Goal: Use online tool/utility: Utilize a website feature to perform a specific function

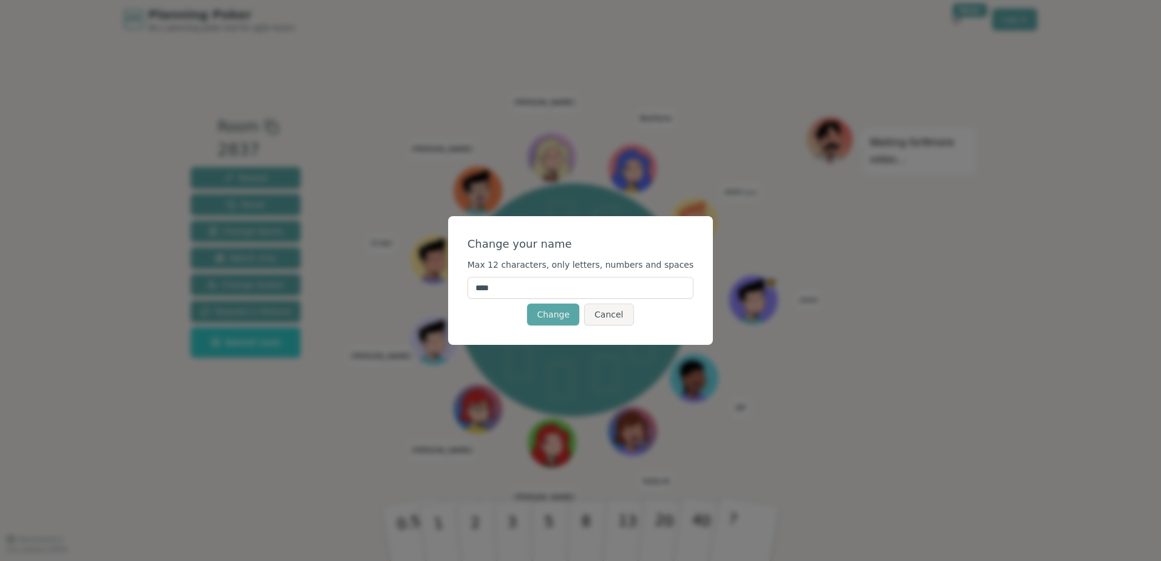
click at [532, 285] on input "****" at bounding box center [580, 288] width 226 height 22
type input "****"
click at [563, 317] on button "Change" at bounding box center [553, 315] width 52 height 22
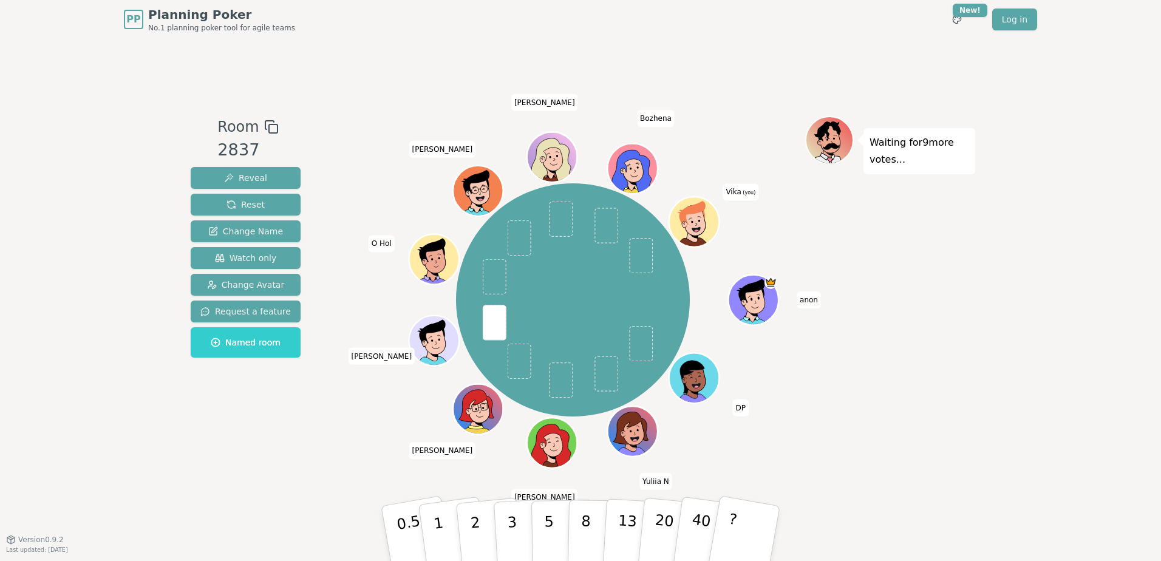
click at [698, 225] on icon at bounding box center [696, 224] width 5 height 4
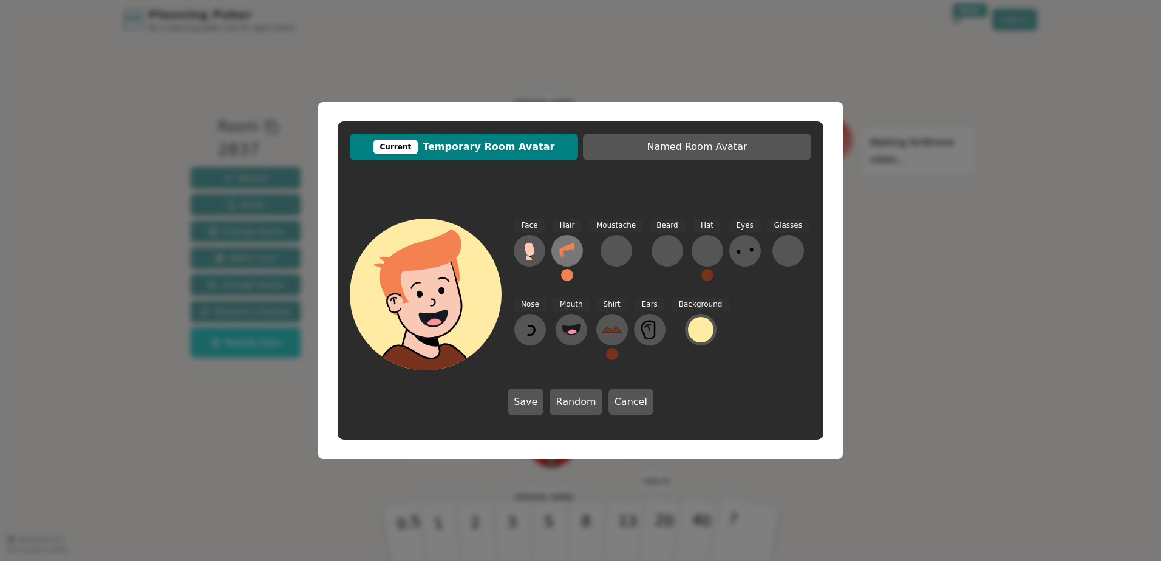
click at [571, 253] on icon at bounding box center [566, 250] width 19 height 19
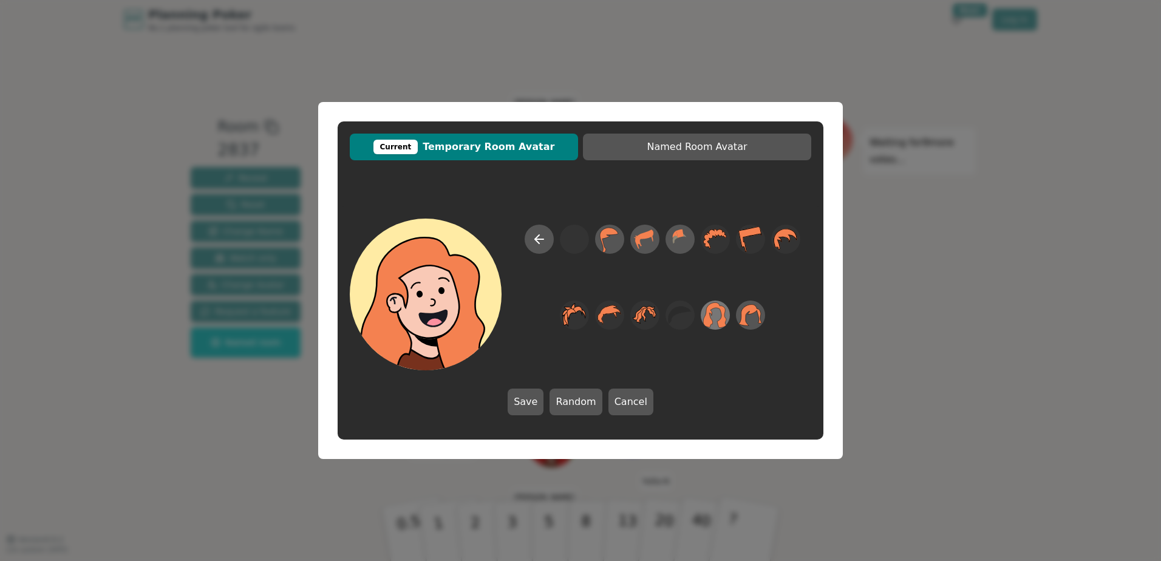
click at [704, 315] on icon at bounding box center [715, 315] width 24 height 27
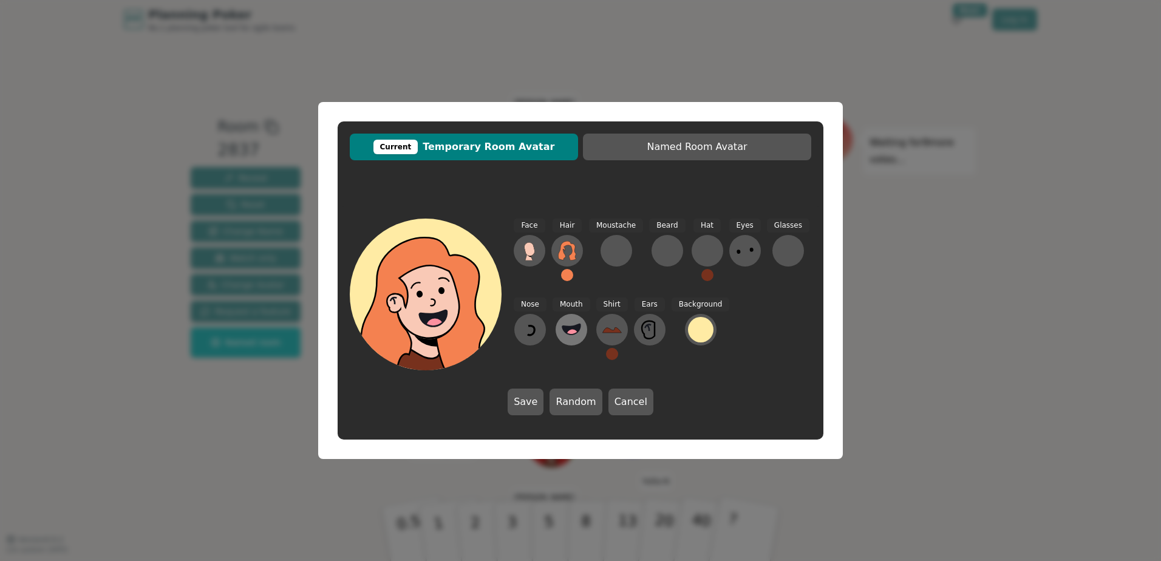
click at [577, 327] on icon at bounding box center [571, 329] width 18 height 10
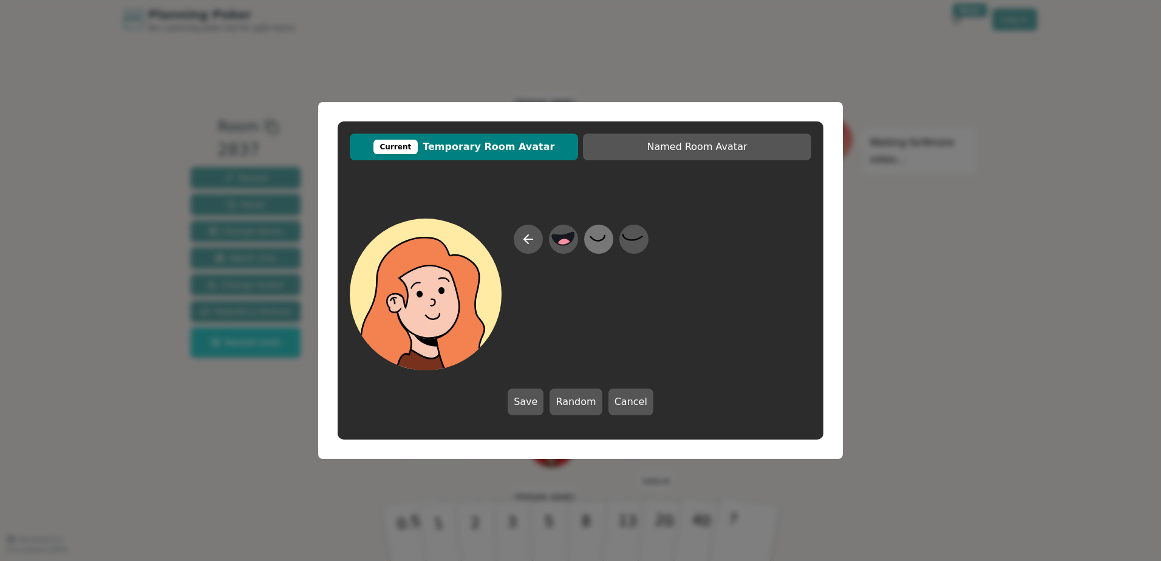
click at [608, 237] on icon at bounding box center [598, 239] width 24 height 27
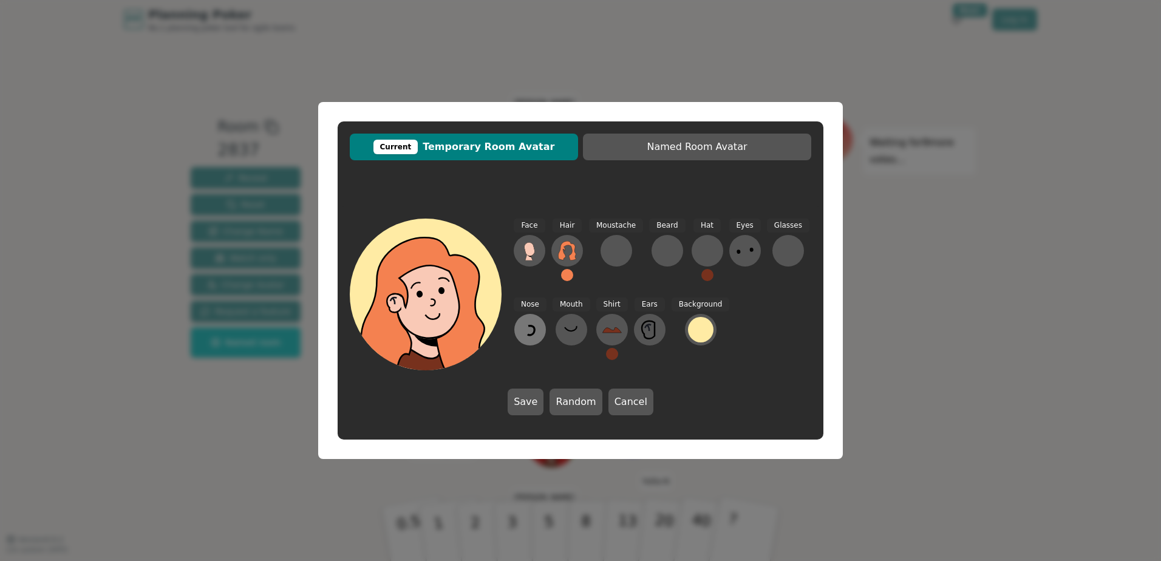
click at [535, 330] on icon at bounding box center [529, 329] width 19 height 19
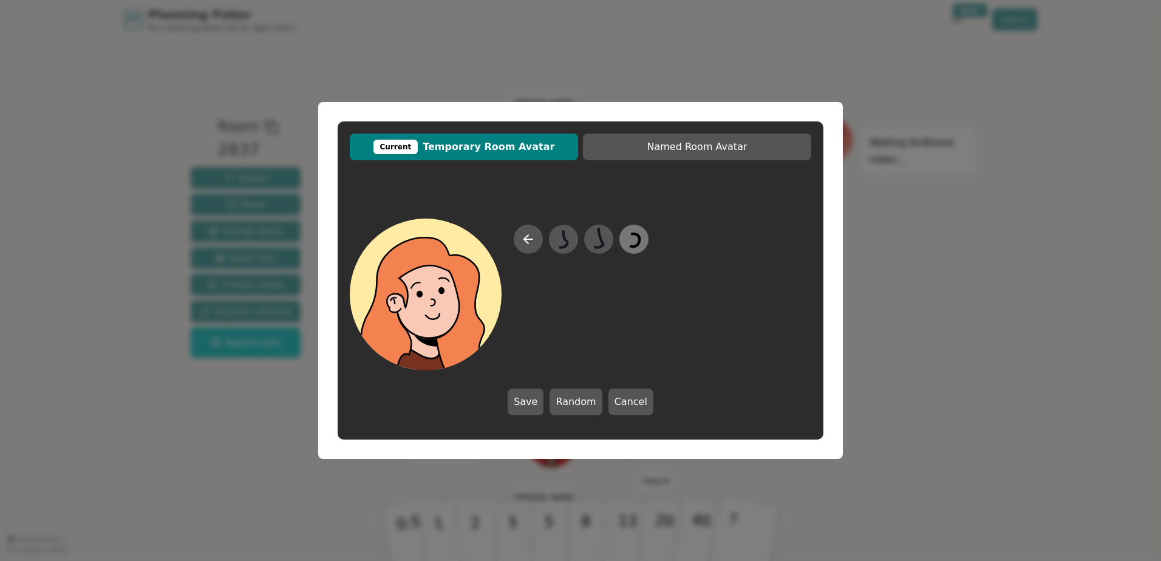
click at [644, 243] on icon at bounding box center [634, 239] width 24 height 27
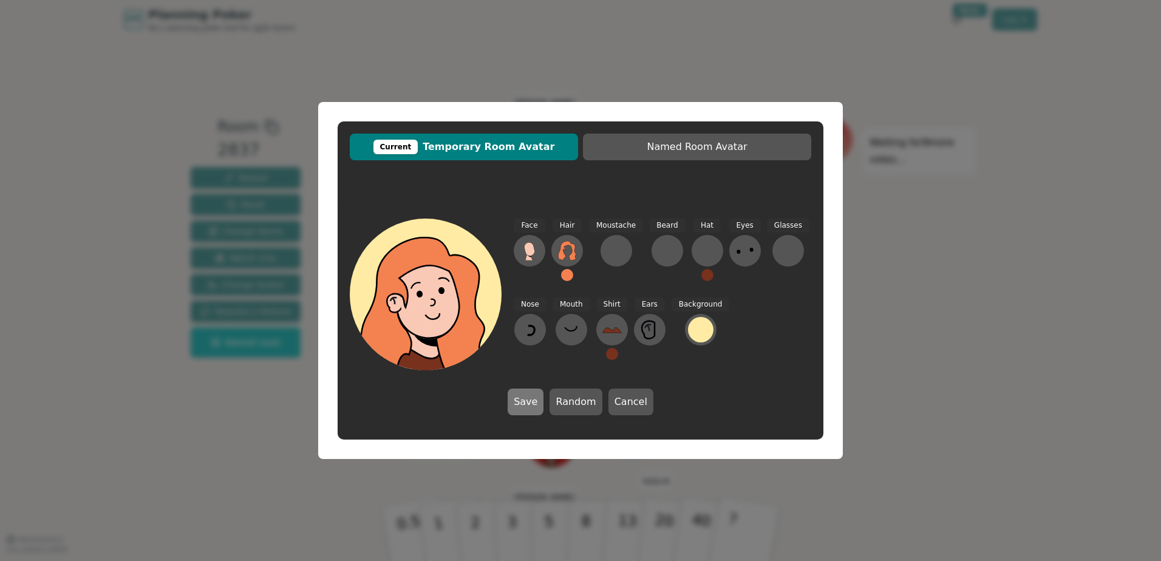
click at [535, 397] on button "Save" at bounding box center [526, 402] width 36 height 27
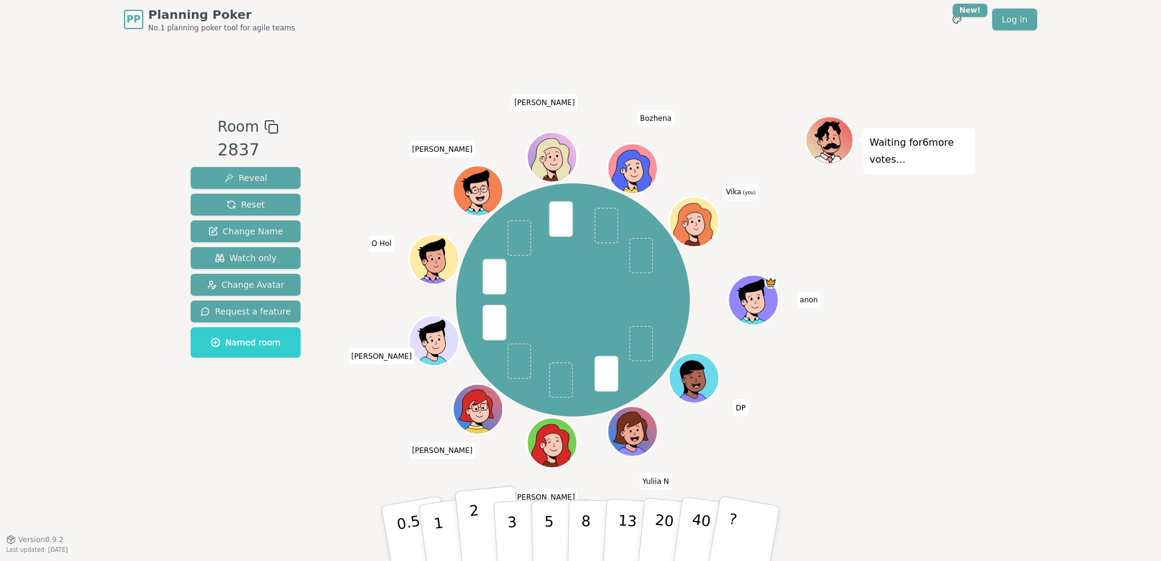
click at [484, 518] on button "2" at bounding box center [489, 534] width 69 height 97
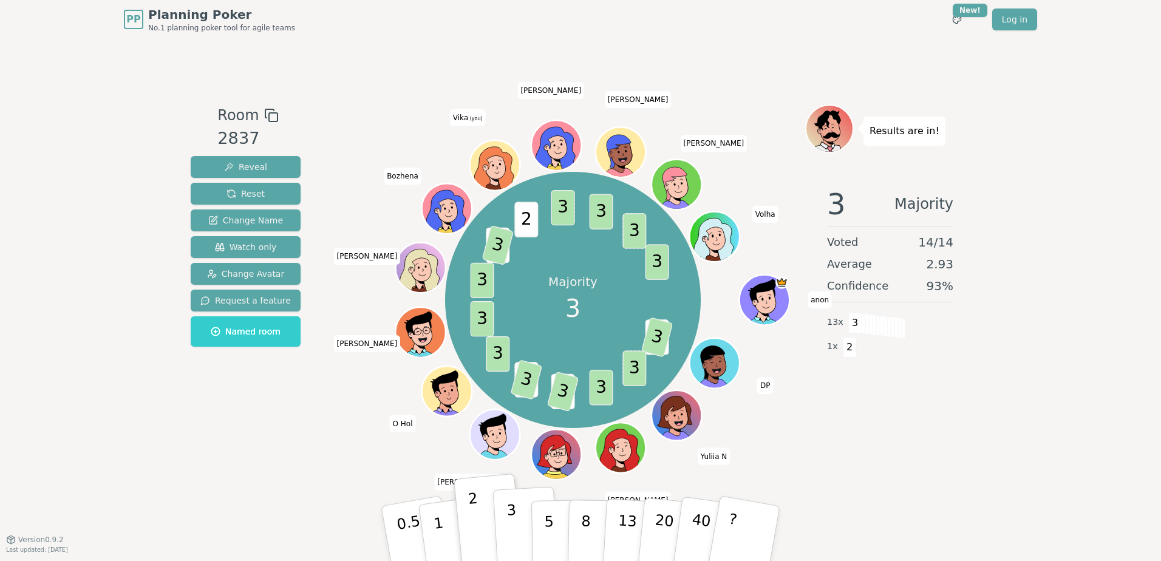
click at [508, 534] on button "3" at bounding box center [526, 533] width 66 height 95
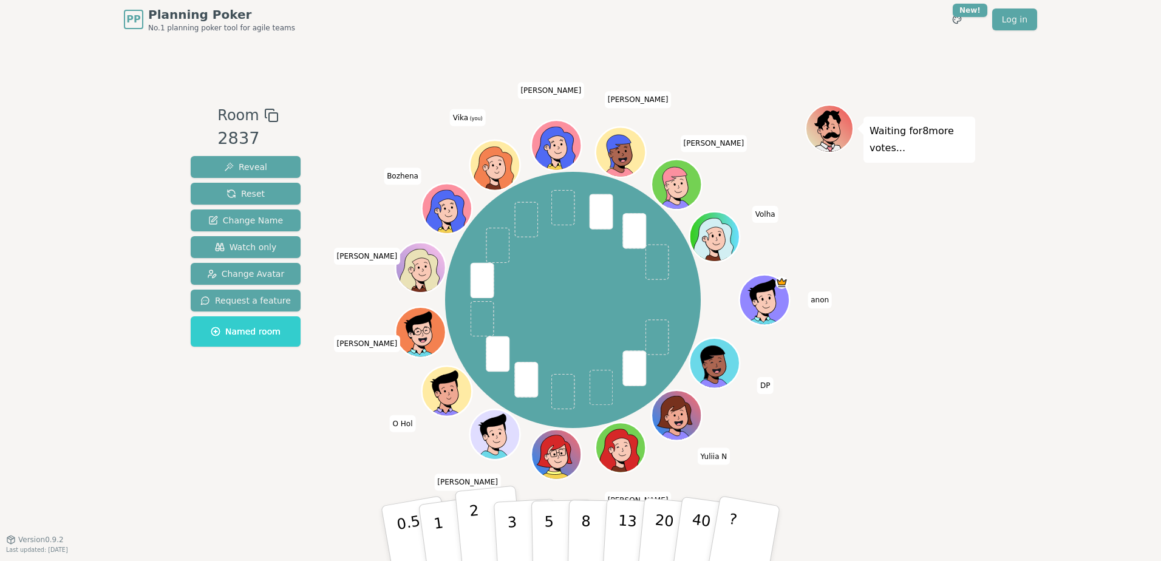
click at [471, 517] on p "2" at bounding box center [477, 535] width 16 height 66
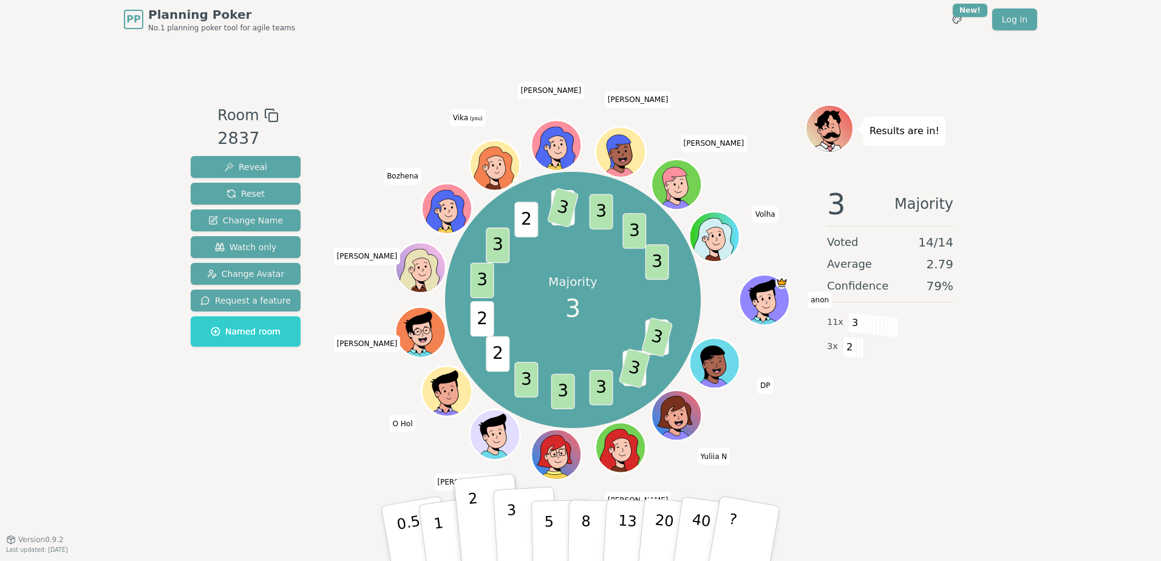
click at [518, 521] on button "3" at bounding box center [526, 533] width 66 height 95
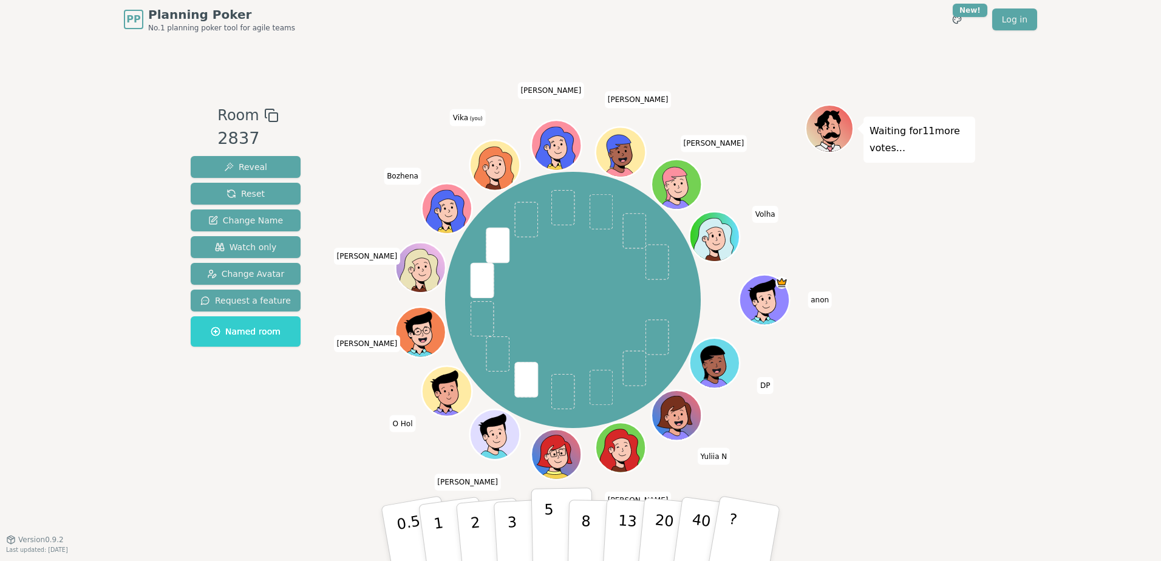
click at [552, 525] on button "5" at bounding box center [562, 534] width 63 height 92
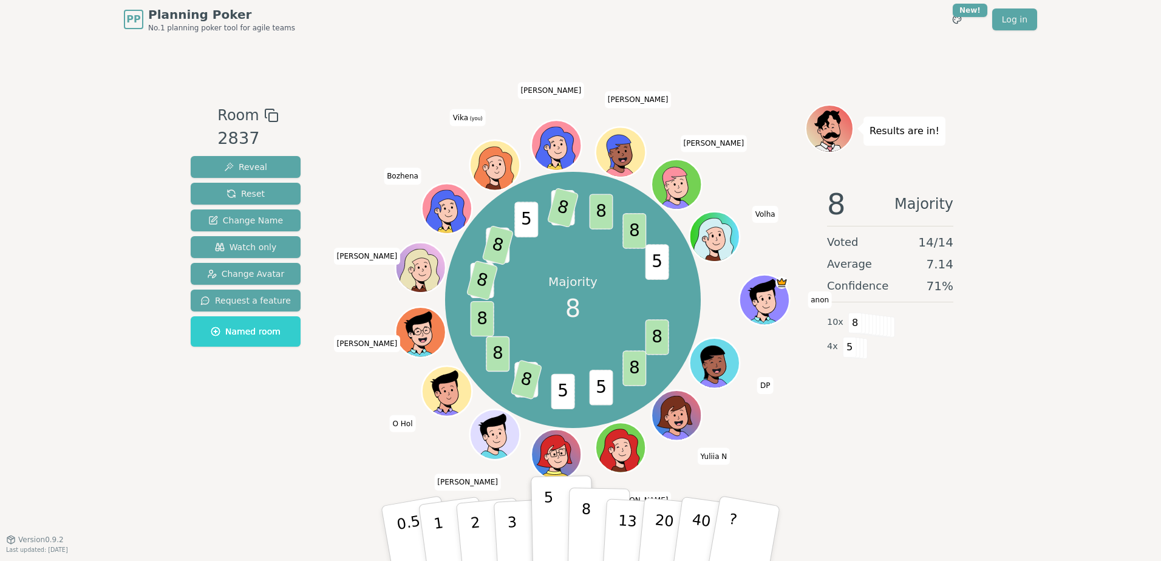
click at [583, 530] on p "8" at bounding box center [585, 533] width 10 height 66
